Goal: Find specific page/section

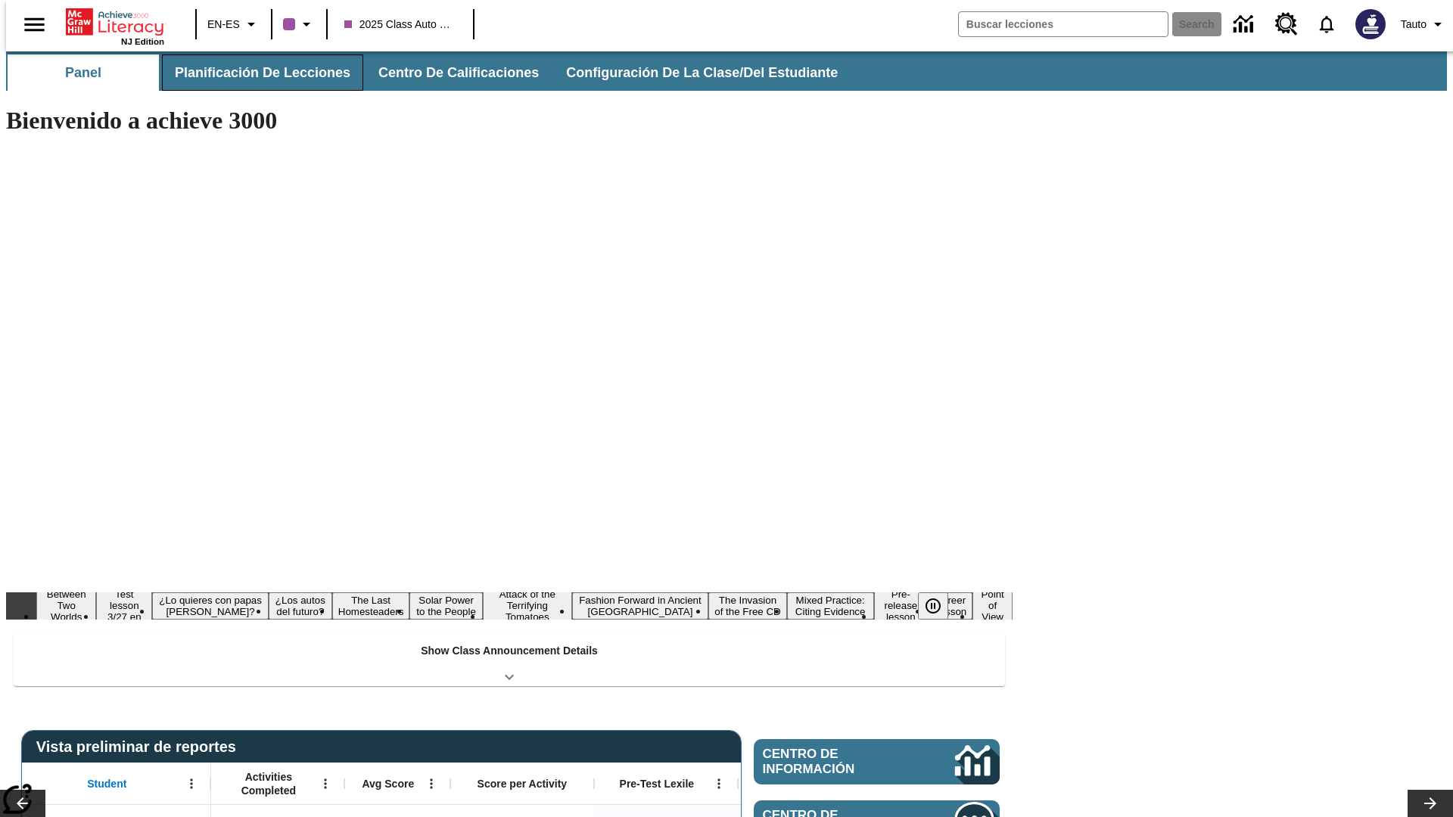
click at [253, 73] on span "Planificación de lecciones" at bounding box center [263, 72] width 176 height 17
